Goal: Register for event/course

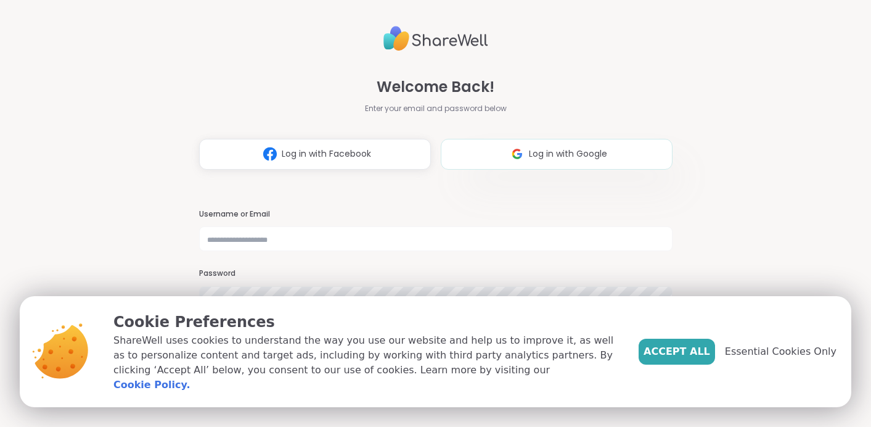
click at [557, 149] on span "Log in with Google" at bounding box center [568, 153] width 78 height 13
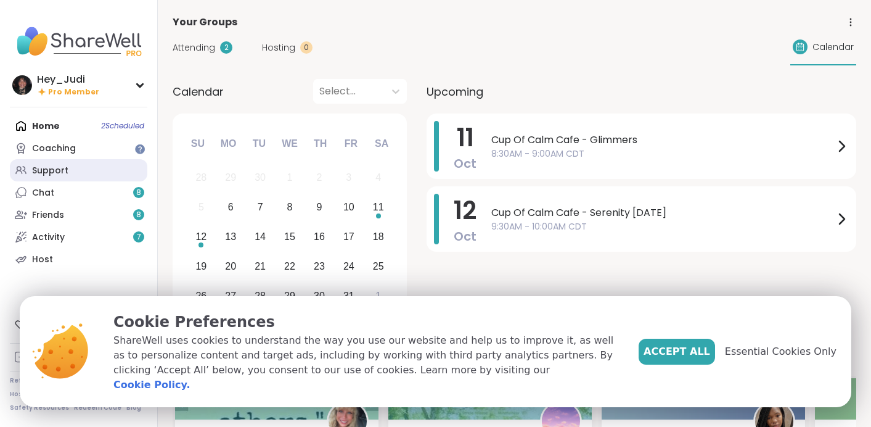
click at [75, 174] on link "Support" at bounding box center [78, 170] width 137 height 22
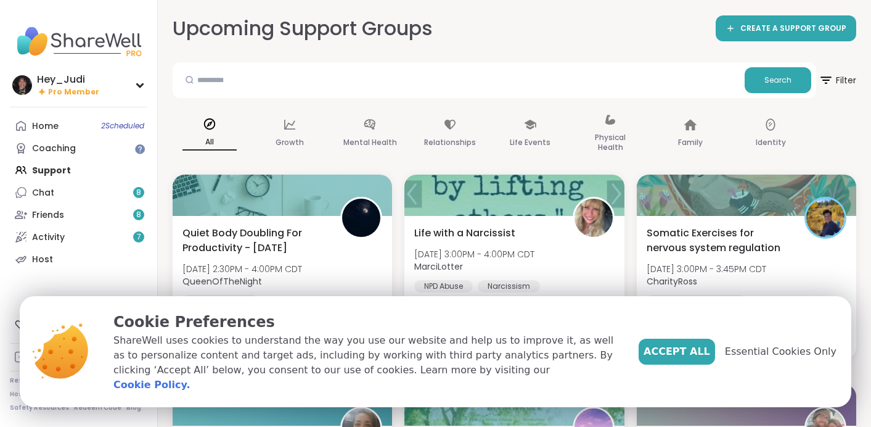
click at [847, 114] on div "All Growth Mental Health Relationships Life Events Physical Health Family Ident…" at bounding box center [515, 134] width 684 height 62
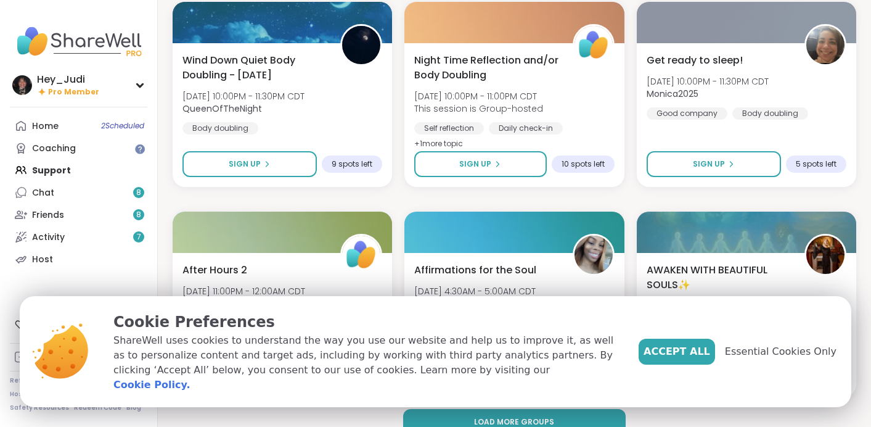
scroll to position [2288, 0]
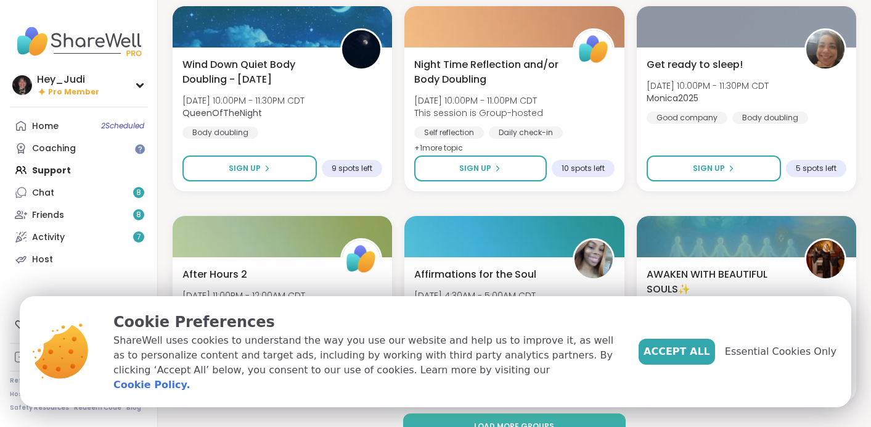
click at [513, 418] on button "Load more groups" at bounding box center [514, 426] width 223 height 26
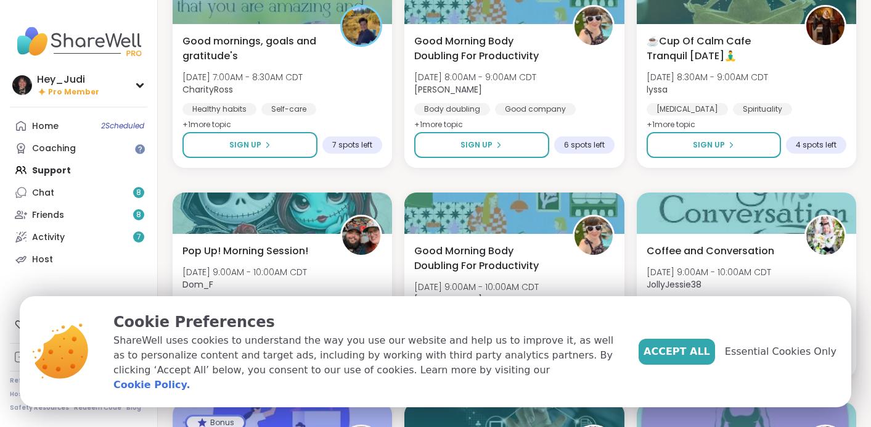
scroll to position [2683, 0]
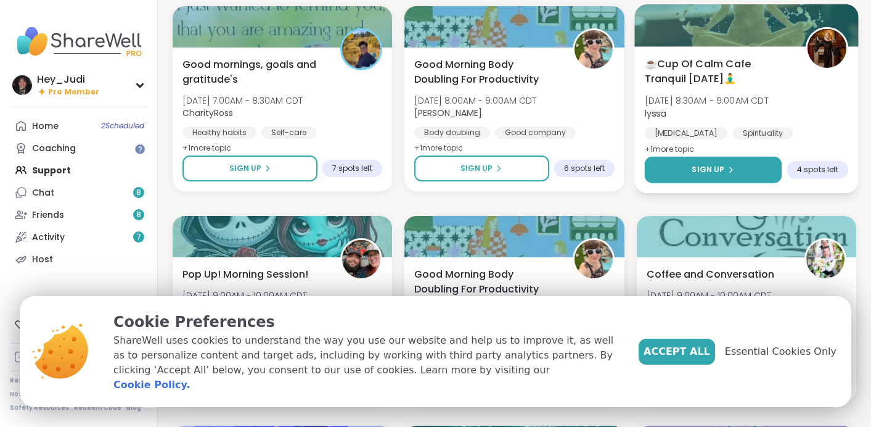
click at [730, 173] on icon at bounding box center [730, 169] width 7 height 7
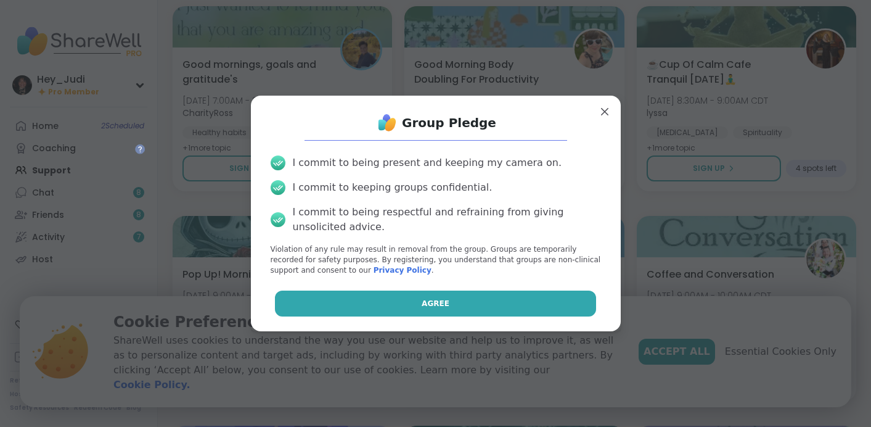
click at [527, 303] on button "Agree" at bounding box center [435, 303] width 321 height 26
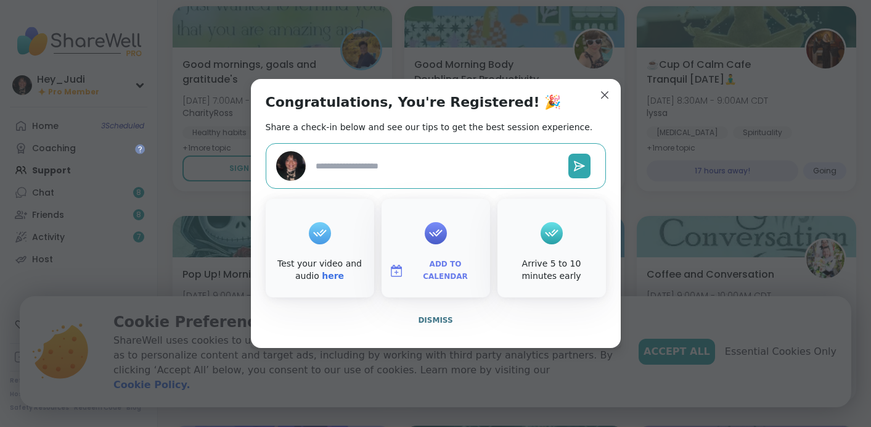
click at [440, 267] on span "Add to Calendar" at bounding box center [446, 270] width 74 height 24
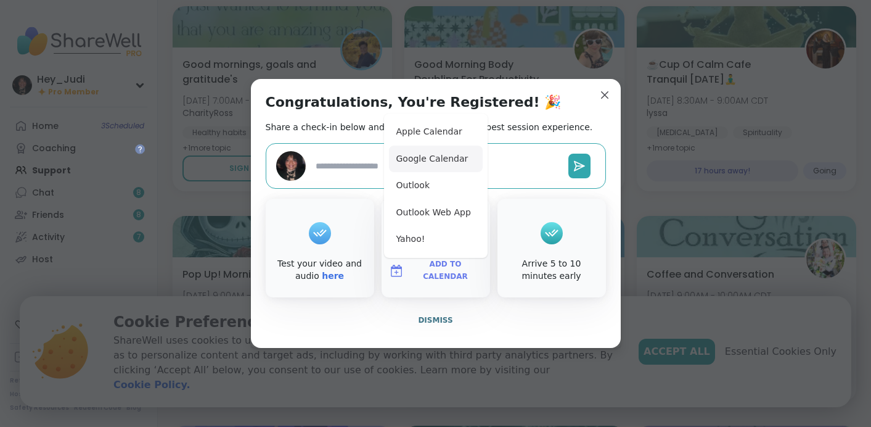
click at [425, 163] on button "Google Calendar" at bounding box center [436, 158] width 94 height 27
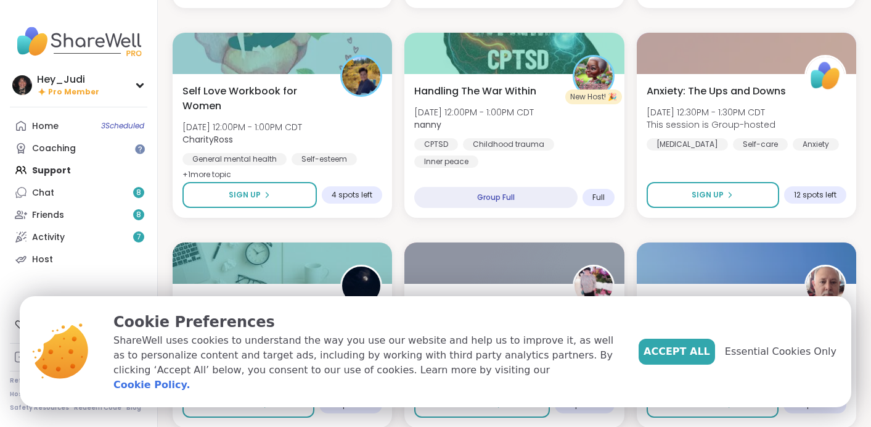
scroll to position [3497, 0]
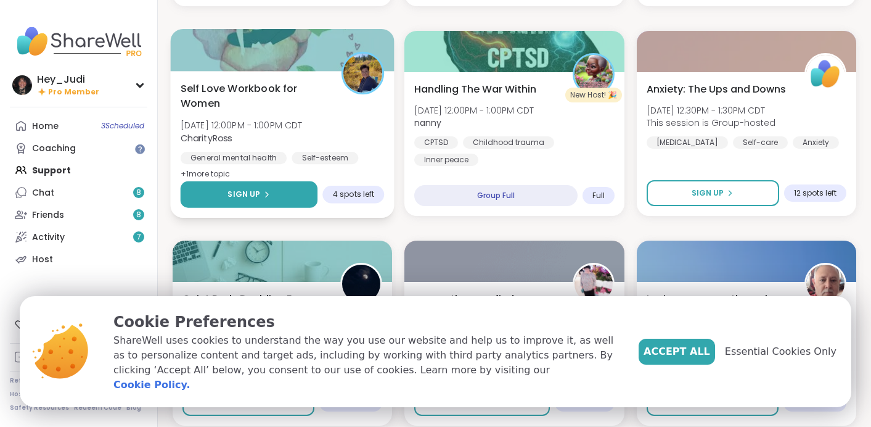
click at [284, 195] on button "Sign Up" at bounding box center [249, 194] width 137 height 27
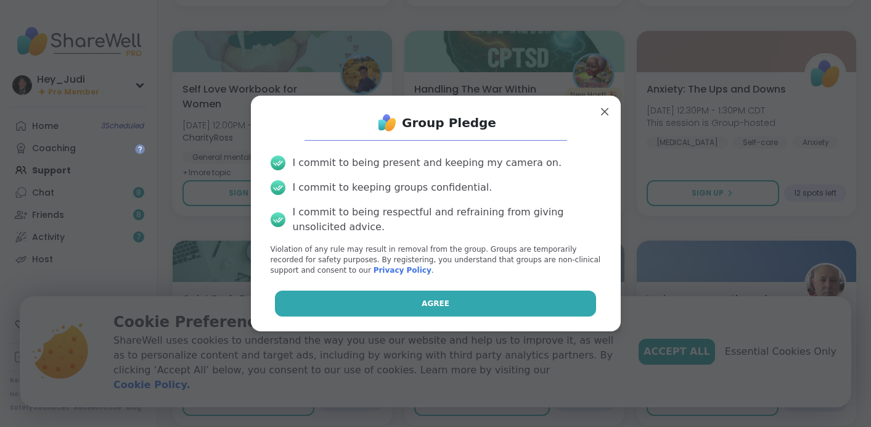
click at [386, 306] on button "Agree" at bounding box center [435, 303] width 321 height 26
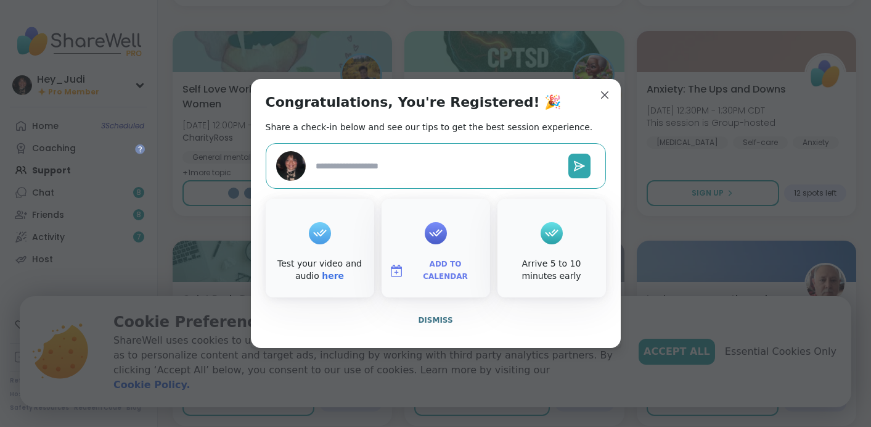
type textarea "*"
click at [437, 271] on span "Add to Calendar" at bounding box center [446, 270] width 74 height 24
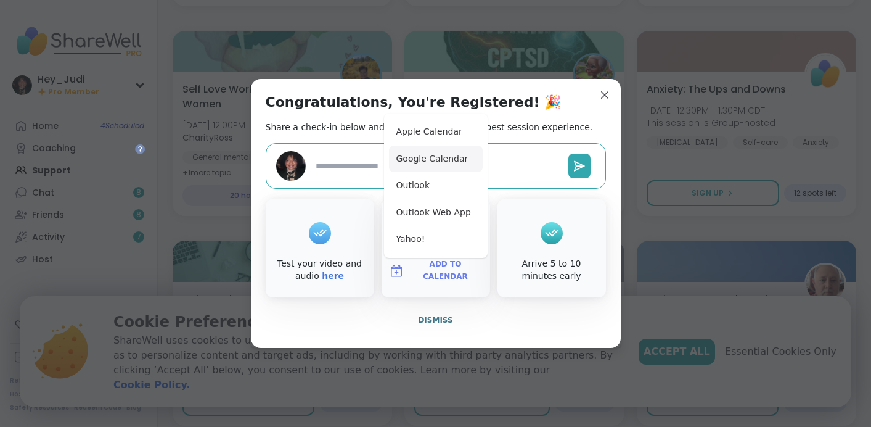
click at [439, 158] on button "Google Calendar" at bounding box center [436, 158] width 94 height 27
